Goal: Learn about a topic

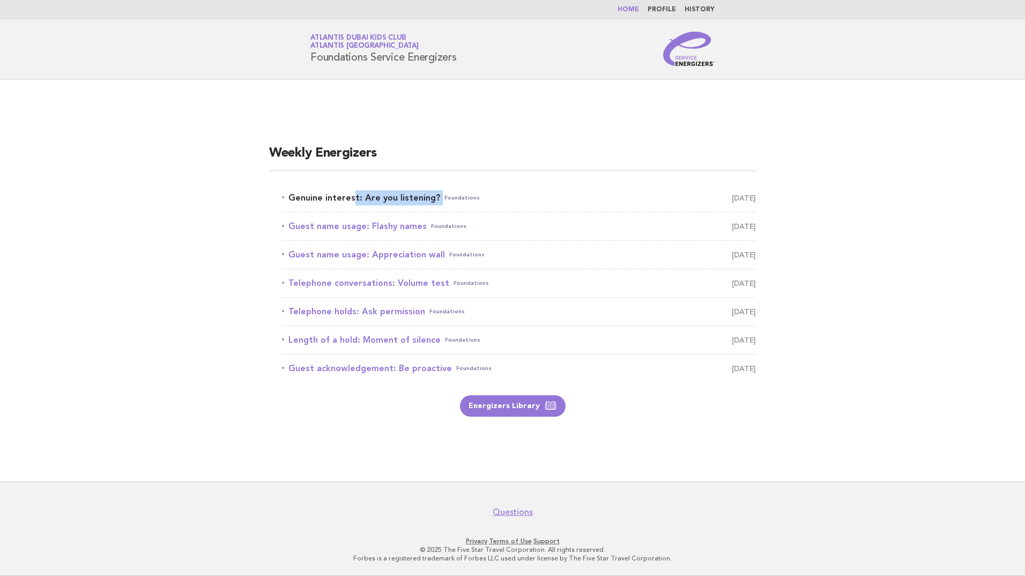
drag, startPoint x: 266, startPoint y: 190, endPoint x: 435, endPoint y: 201, distance: 168.7
click at [435, 201] on div "Weekly Energizers Genuine interest: Are you listening? Foundations August 16 Gu…" at bounding box center [512, 281] width 512 height 298
copy link "Genuine interest: Are you listening?"
click at [125, 255] on main "Weekly Energizers Genuine interest: Are you listening? Foundations August 16 Gu…" at bounding box center [512, 280] width 1025 height 402
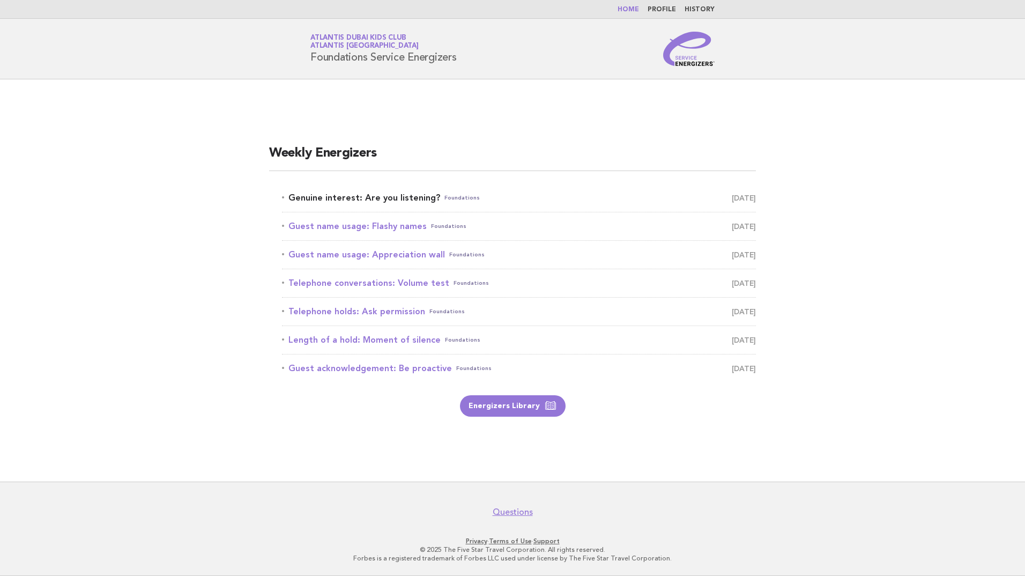
click at [358, 197] on link "Genuine interest: Are you listening? Foundations August 16" at bounding box center [519, 197] width 474 height 15
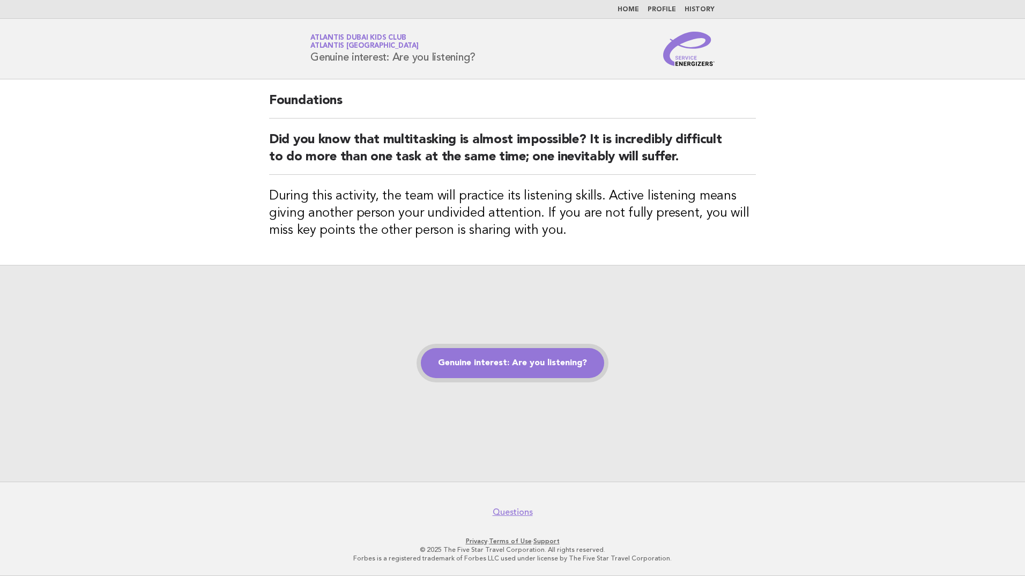
click at [503, 368] on link "Genuine interest: Are you listening?" at bounding box center [512, 363] width 183 height 30
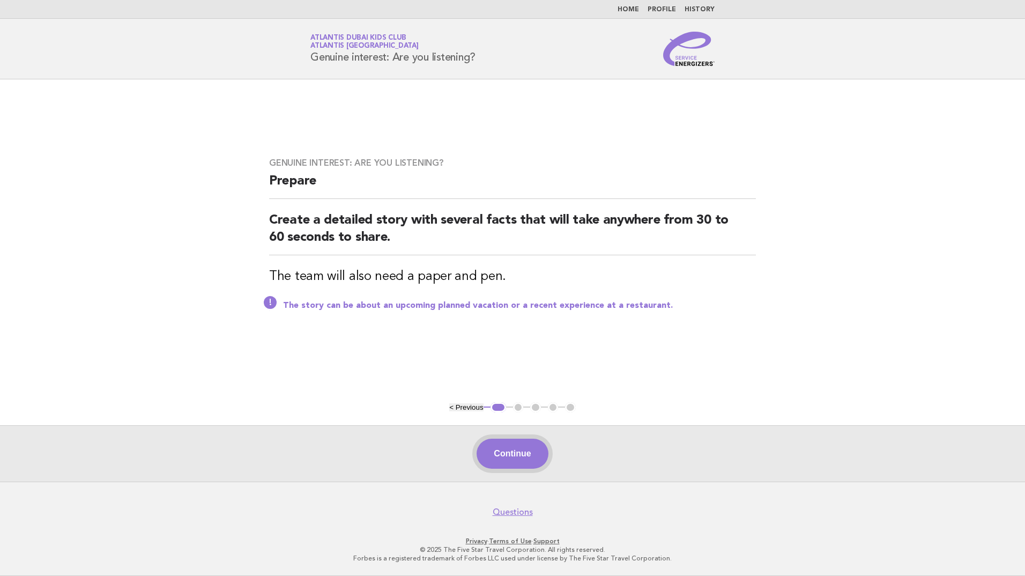
click at [530, 450] on button "Continue" at bounding box center [512, 453] width 71 height 30
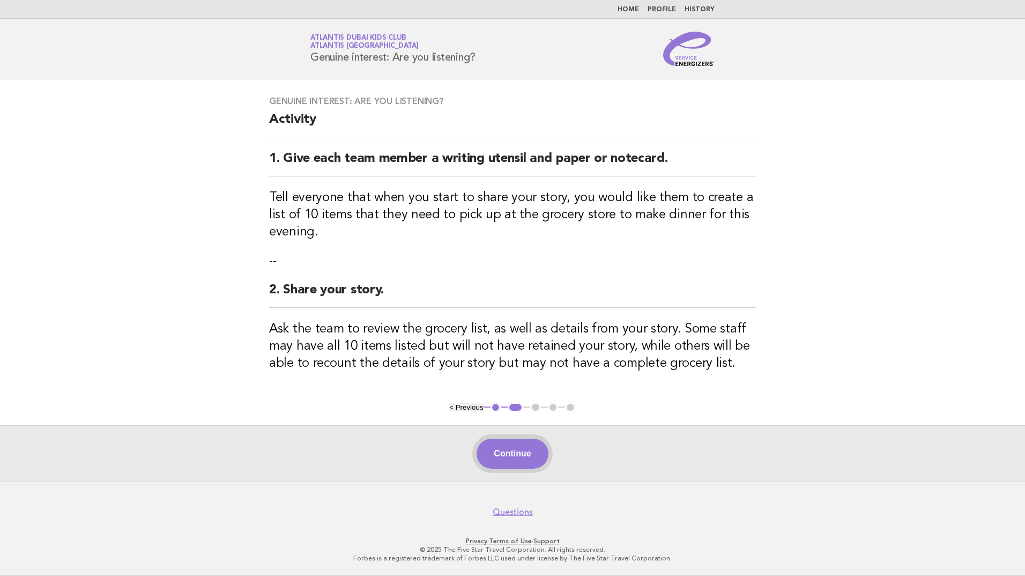
click at [519, 448] on button "Continue" at bounding box center [512, 453] width 71 height 30
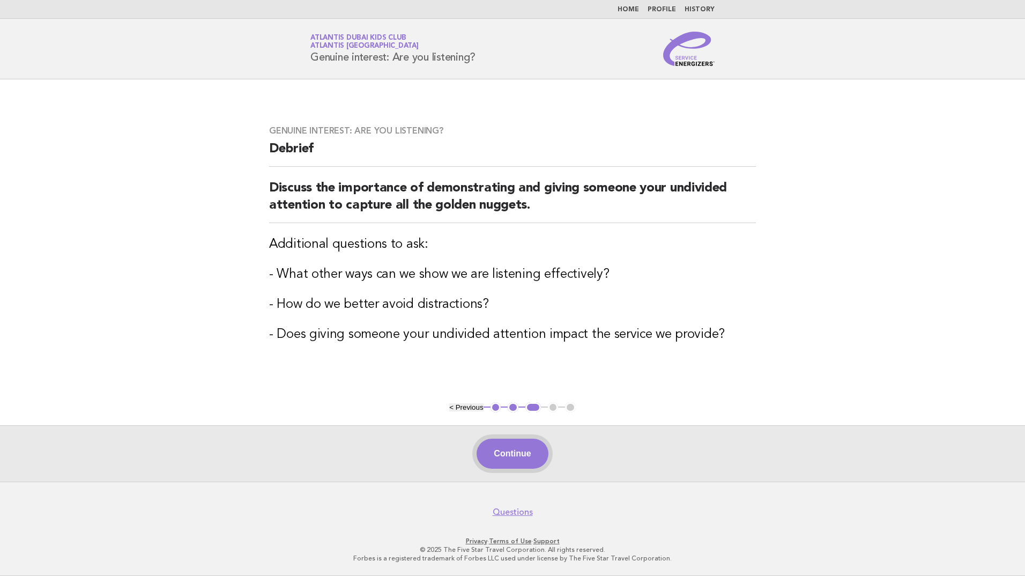
click at [524, 459] on button "Continue" at bounding box center [512, 453] width 71 height 30
